Goal: Transaction & Acquisition: Purchase product/service

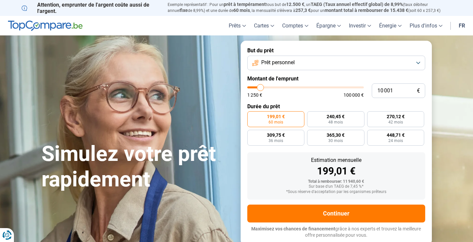
click at [287, 58] on button "Prêt personnel" at bounding box center [336, 63] width 178 height 15
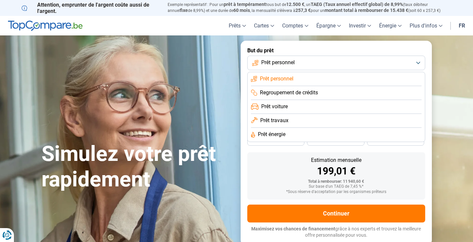
click at [289, 122] on li "Prêt travaux" at bounding box center [336, 121] width 170 height 14
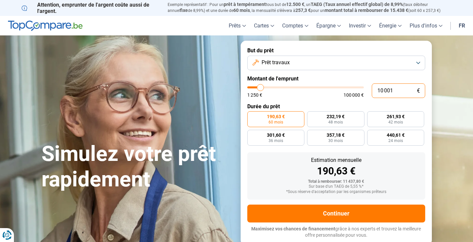
click at [380, 96] on input "10 001" at bounding box center [397, 91] width 53 height 15
drag, startPoint x: 394, startPoint y: 91, endPoint x: 380, endPoint y: 90, distance: 14.6
click at [380, 90] on input "10 001" at bounding box center [397, 91] width 53 height 15
click at [326, 119] on label "232,19 € 48 mois" at bounding box center [335, 119] width 57 height 16
click at [311, 116] on input "232,19 € 48 mois" at bounding box center [309, 113] width 4 height 4
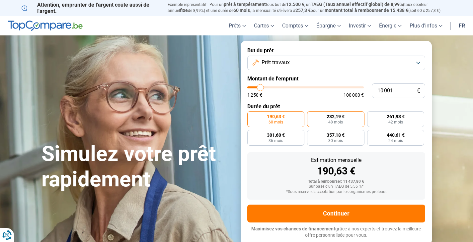
radio input "true"
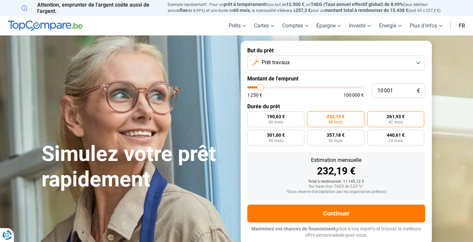
click at [387, 119] on span "261,93 €" at bounding box center [395, 116] width 18 height 5
click at [371, 116] on input "261,93 € 42 mois" at bounding box center [369, 113] width 4 height 4
radio input "true"
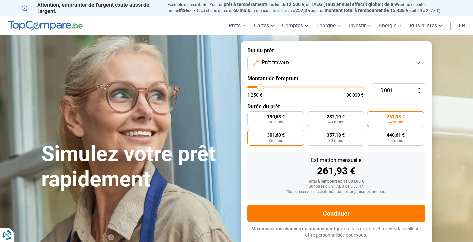
click at [282, 137] on span "301,60 €" at bounding box center [276, 135] width 18 height 5
click at [251, 134] on input "301,60 € 36 mois" at bounding box center [249, 132] width 4 height 4
radio input "true"
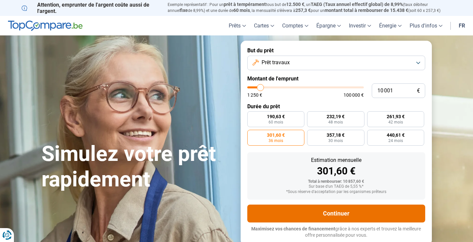
click at [335, 214] on button "Continuer" at bounding box center [336, 214] width 178 height 18
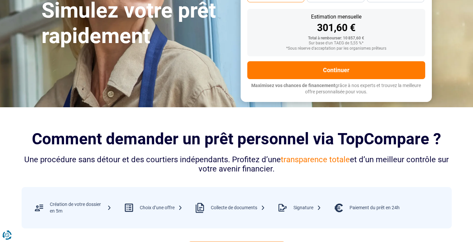
scroll to position [133, 0]
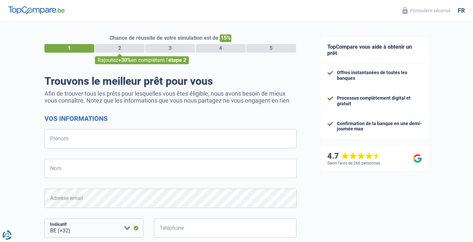
select select "32"
